Goal: Information Seeking & Learning: Learn about a topic

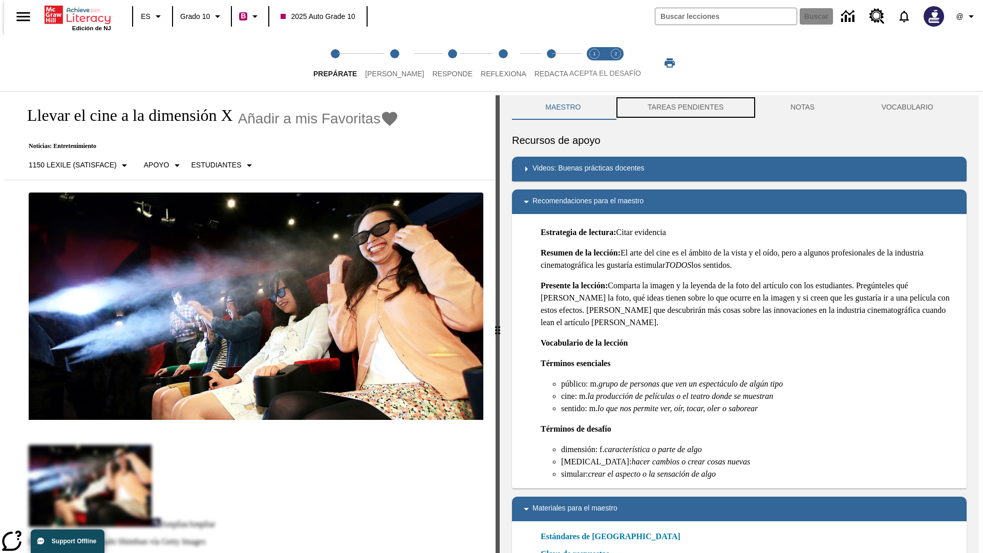
click at [684, 107] on button "TAREAS PENDIENTES" at bounding box center [685, 107] width 143 height 25
